Goal: Task Accomplishment & Management: Manage account settings

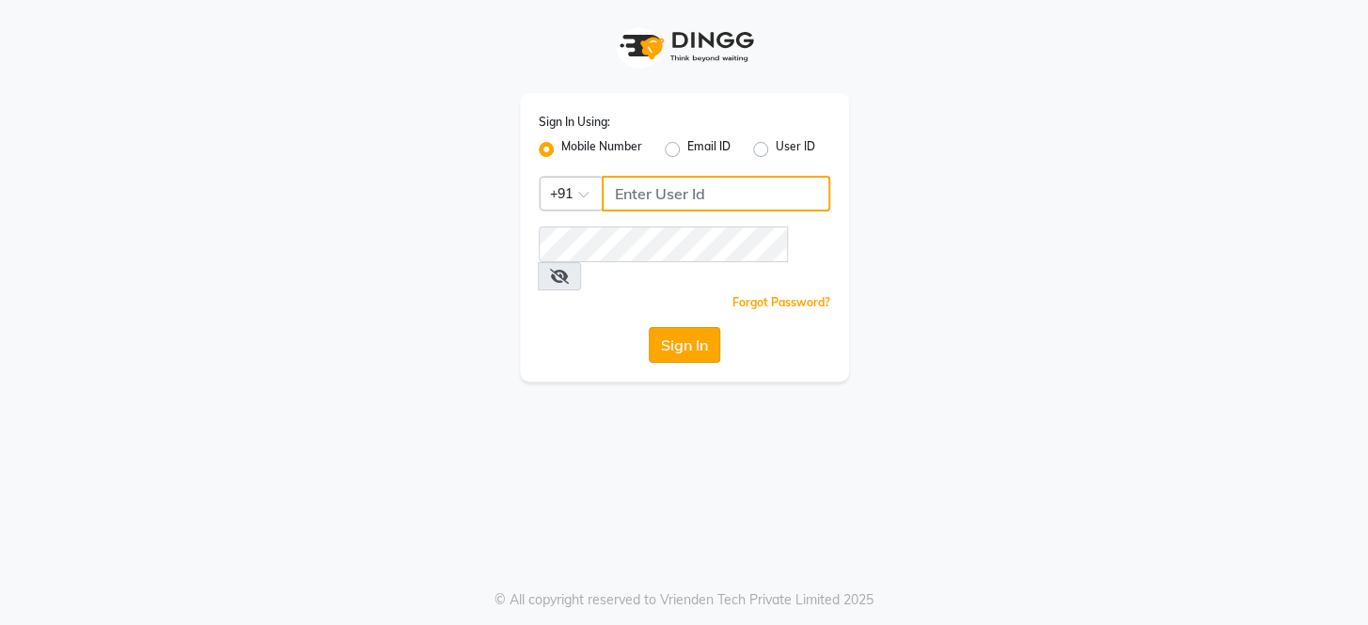
type input "8351088026"
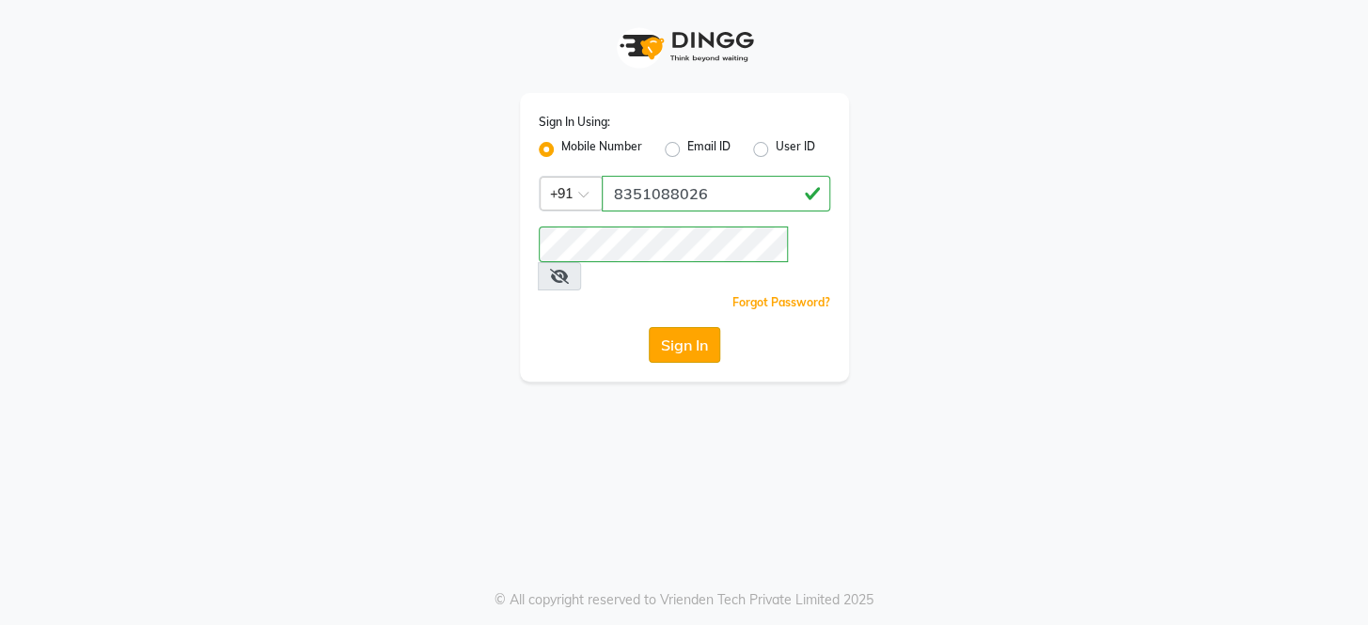
click at [688, 327] on button "Sign In" at bounding box center [684, 345] width 71 height 36
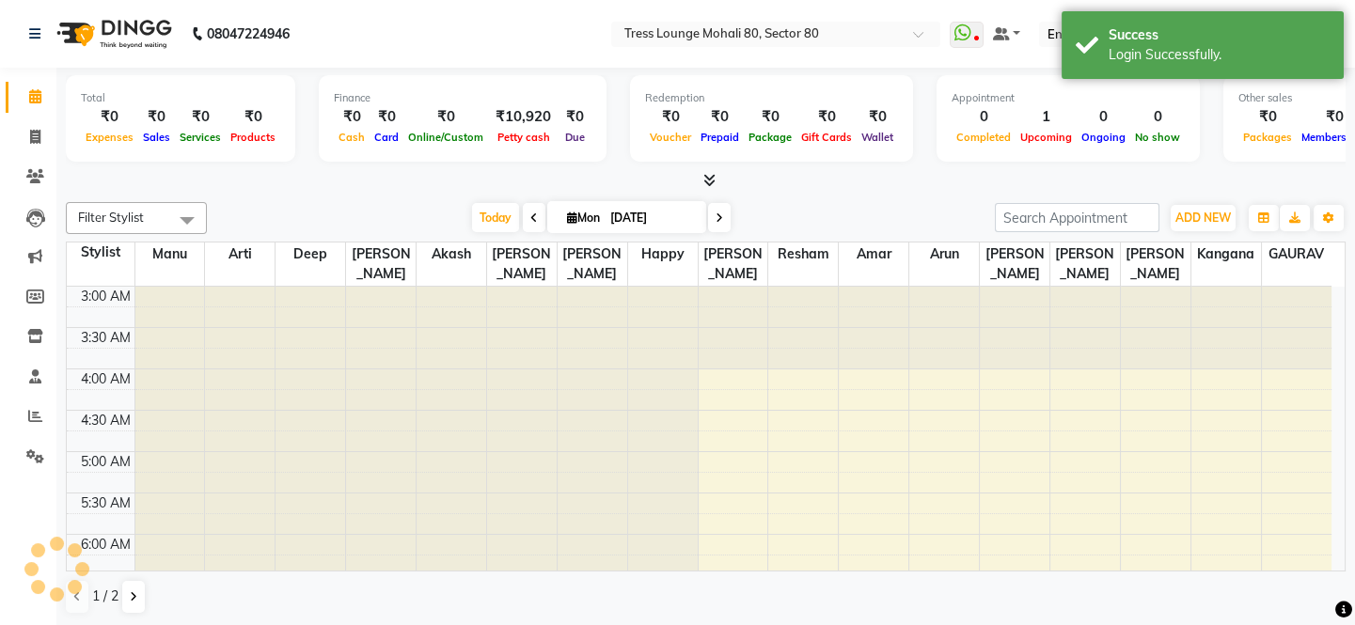
scroll to position [247, 0]
